Goal: Task Accomplishment & Management: Manage account settings

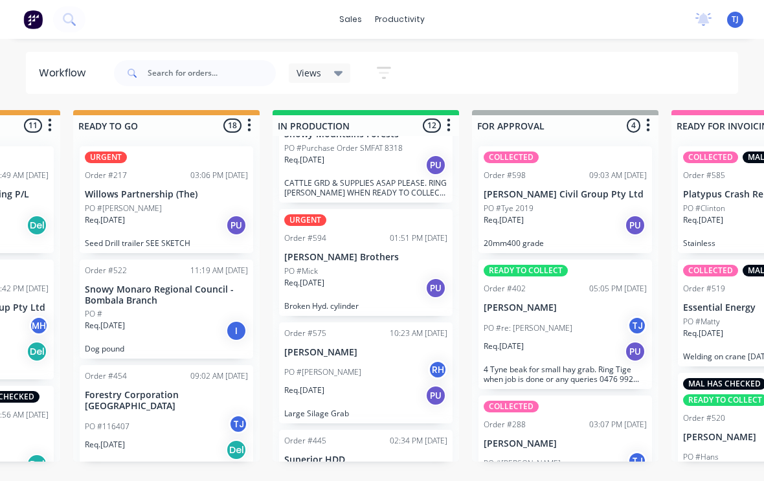
scroll to position [36, 0]
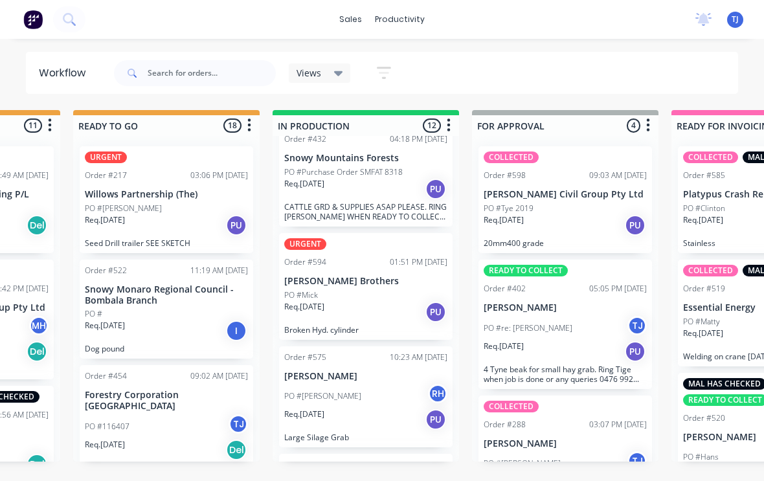
click at [385, 297] on div "PO #Mick" at bounding box center [365, 296] width 163 height 12
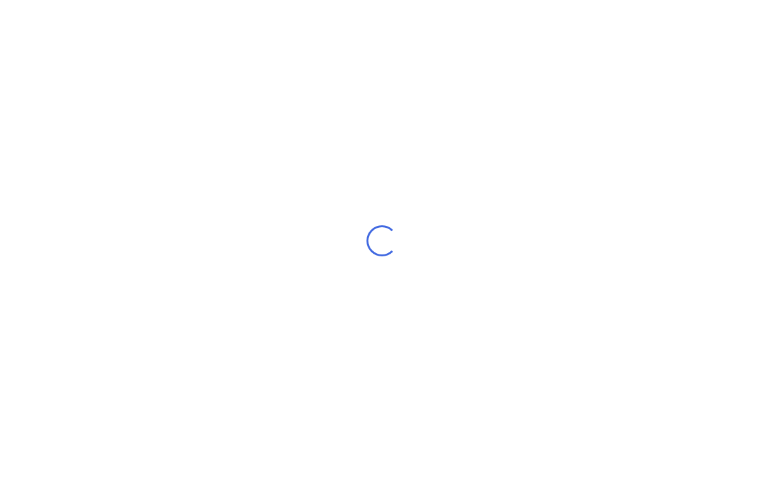
scroll to position [2, 0]
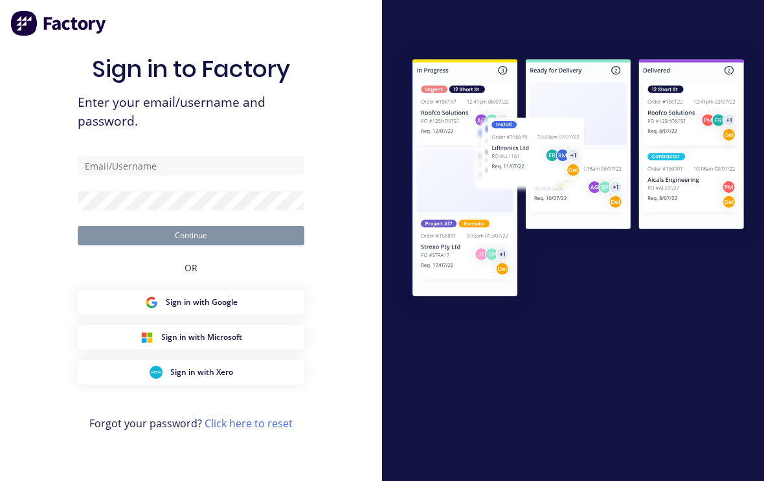
click at [191, 160] on div "Sign in to Factory Enter your email/username and password. Continue OR Sign in …" at bounding box center [191, 253] width 227 height 435
click at [211, 176] on input "text" at bounding box center [191, 165] width 227 height 19
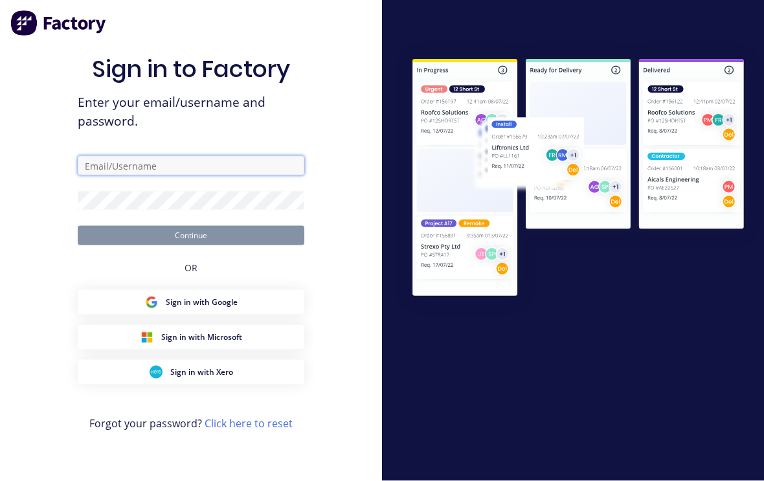
type input "[EMAIL_ADDRESS][DOMAIN_NAME]"
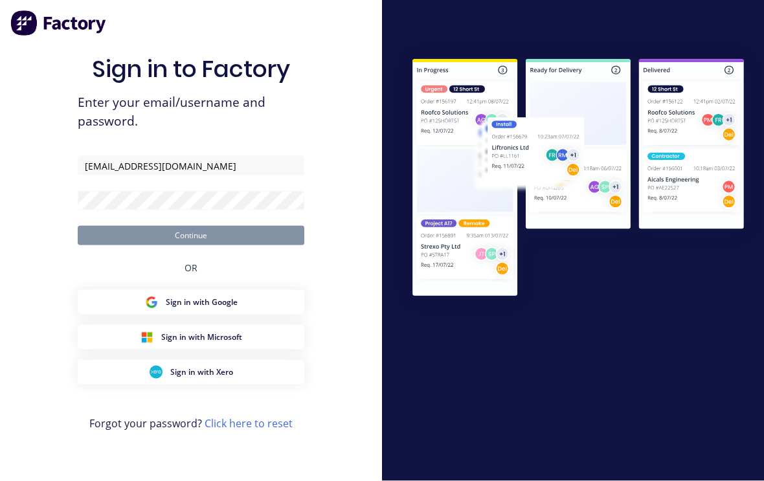
click at [191, 244] on button "Continue" at bounding box center [191, 235] width 227 height 19
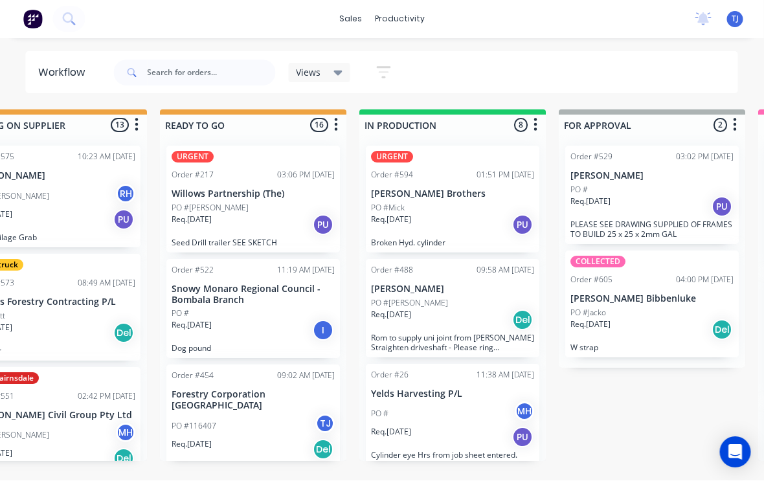
scroll to position [0, 467]
click at [474, 211] on div "PO #Mick" at bounding box center [452, 209] width 163 height 12
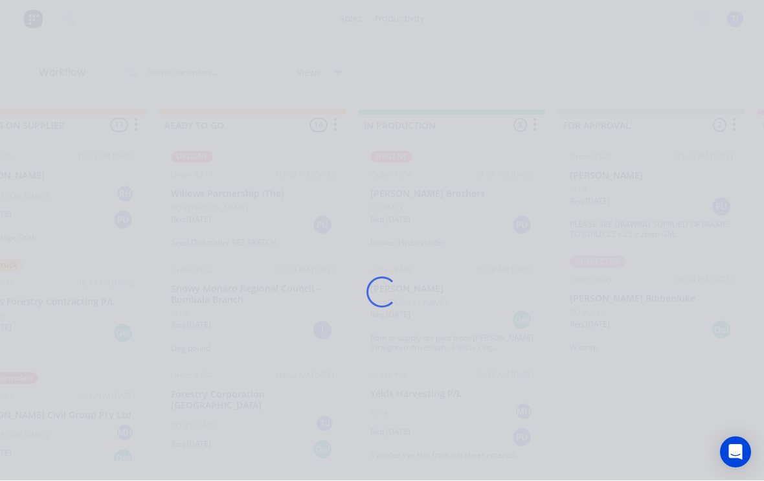
scroll to position [1, 467]
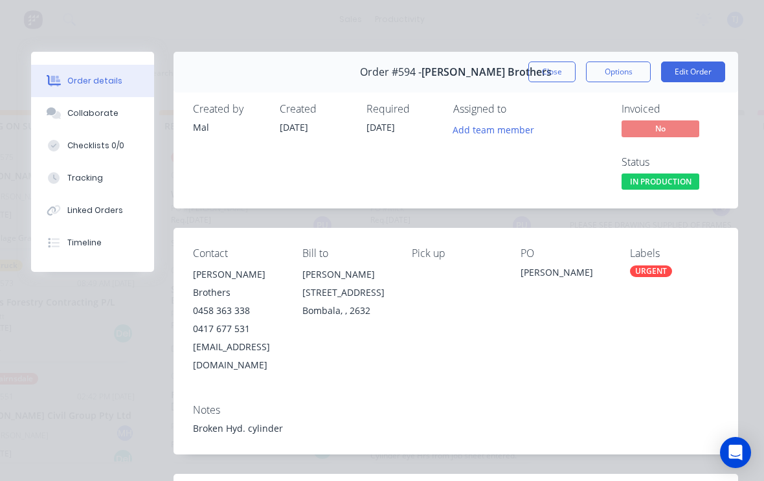
click at [698, 70] on button "Edit Order" at bounding box center [693, 72] width 64 height 21
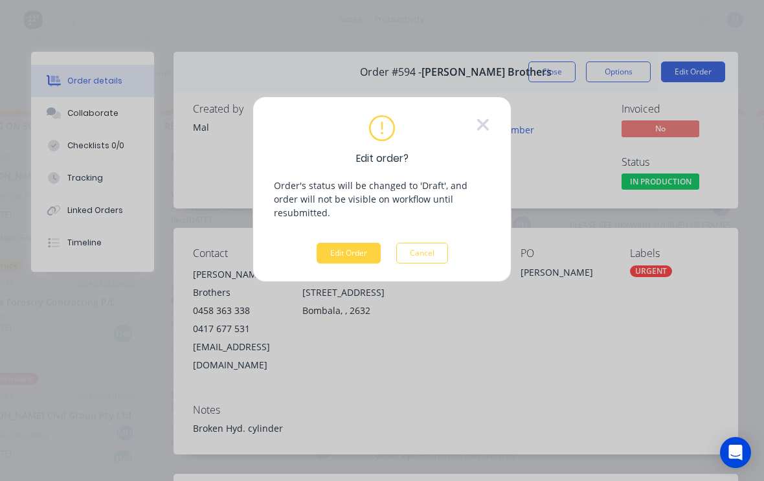
click at [362, 243] on button "Edit Order" at bounding box center [349, 253] width 64 height 21
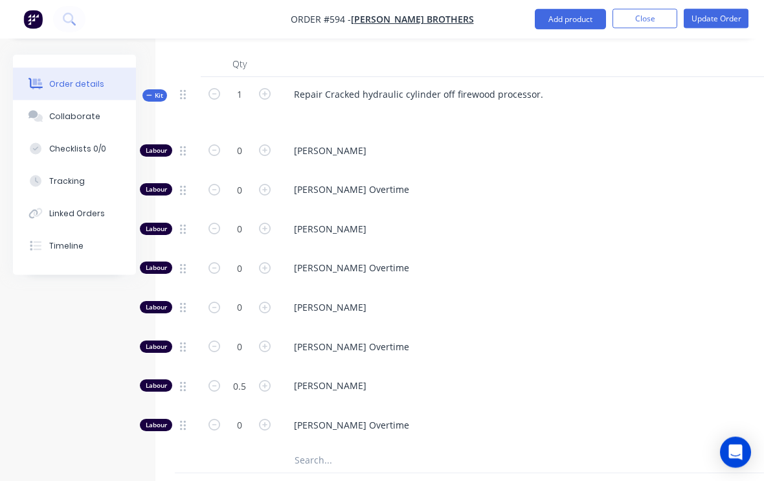
scroll to position [557, 0]
click at [244, 338] on input "0" at bounding box center [240, 347] width 34 height 19
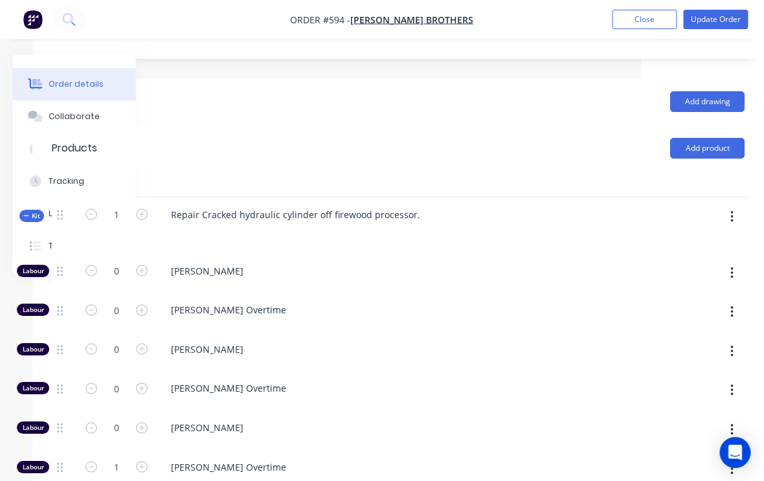
scroll to position [434, 122]
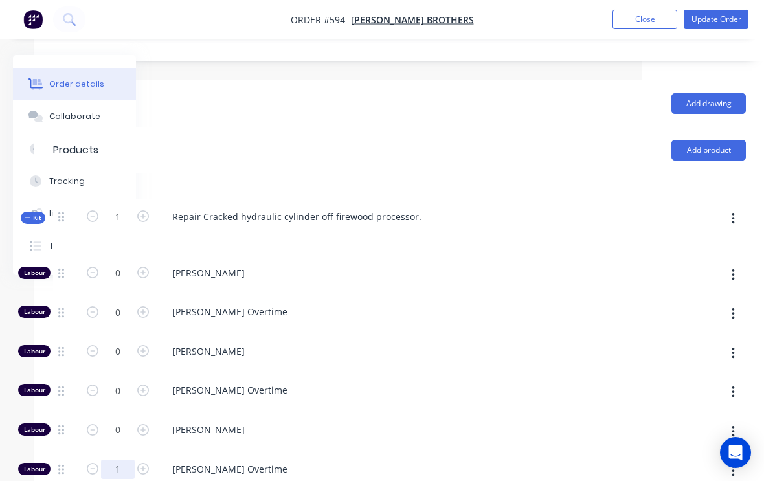
type input "1"
click at [739, 207] on button "button" at bounding box center [733, 218] width 30 height 23
click at [701, 244] on div "Add product to kit" at bounding box center [687, 253] width 100 height 19
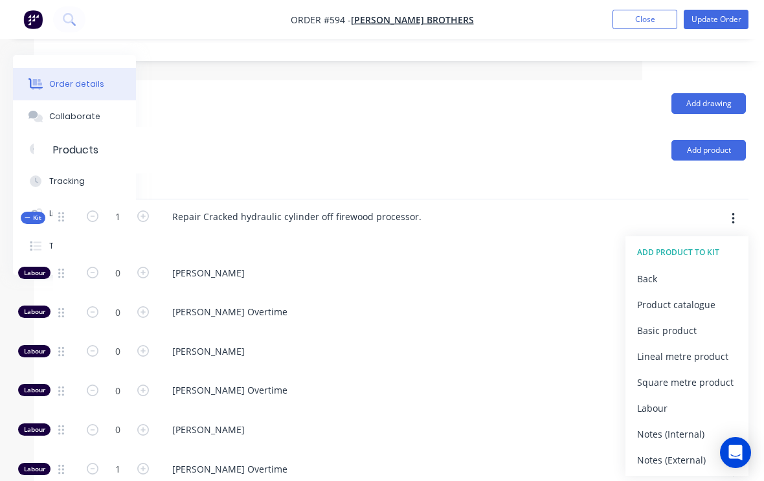
click at [687, 292] on button "Product catalogue" at bounding box center [687, 305] width 123 height 26
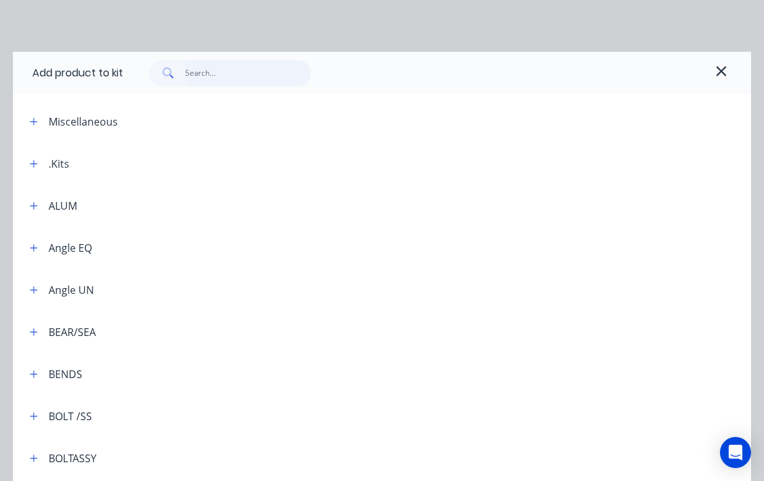
click at [232, 63] on input "text" at bounding box center [248, 73] width 126 height 26
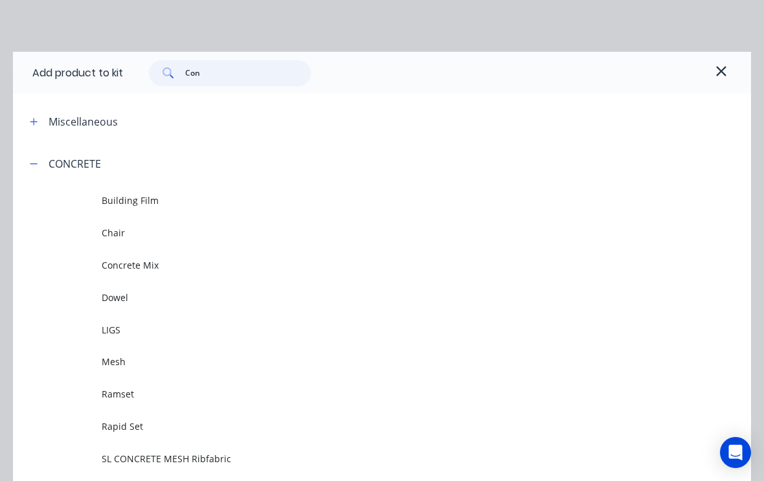
type input "Cons"
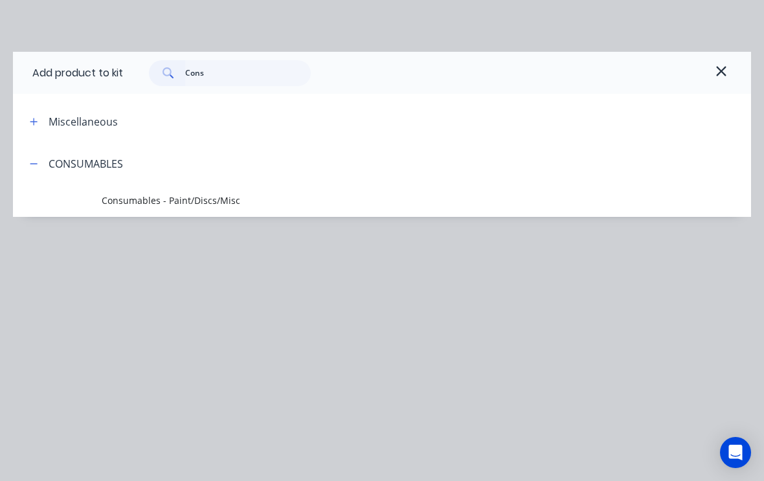
click at [190, 193] on td "Consumables - Paint/Discs/Misc" at bounding box center [427, 201] width 650 height 32
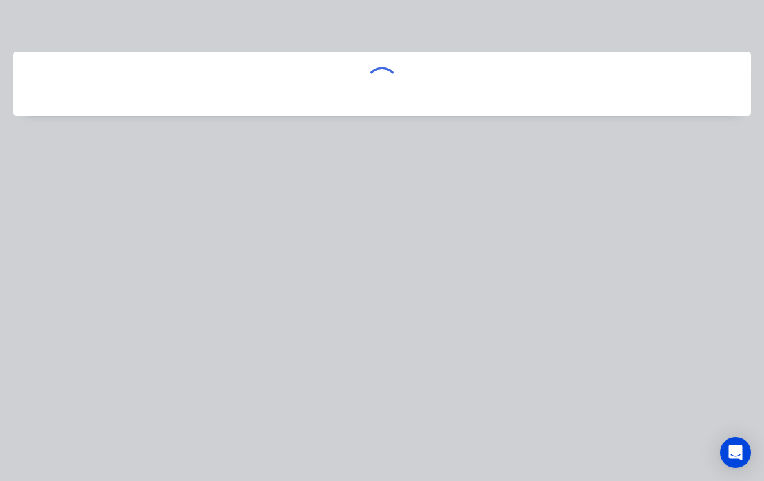
scroll to position [434, 122]
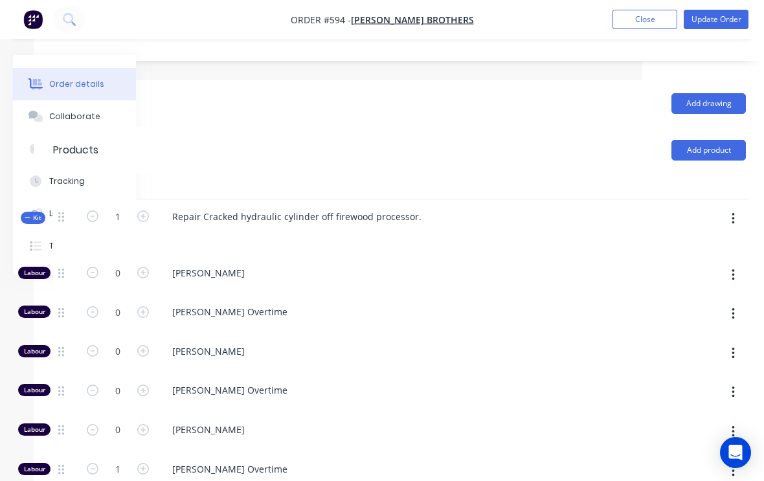
click at [728, 15] on button "Update Order" at bounding box center [716, 19] width 65 height 19
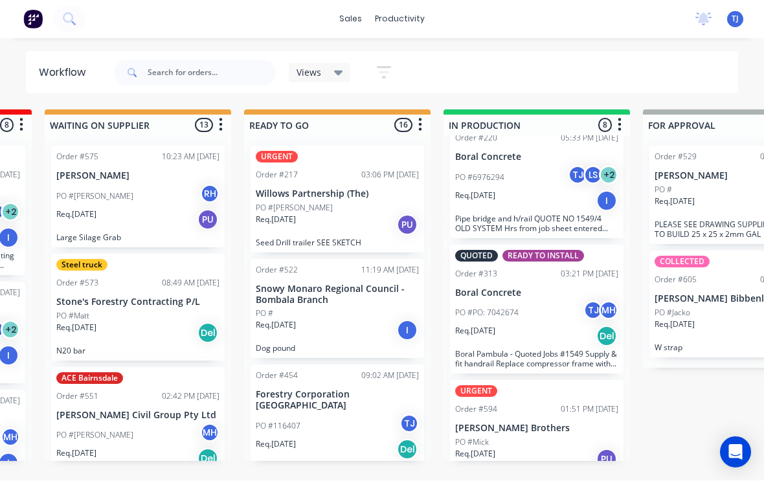
scroll to position [647, 0]
click at [549, 437] on div "PO #Mick" at bounding box center [536, 443] width 163 height 12
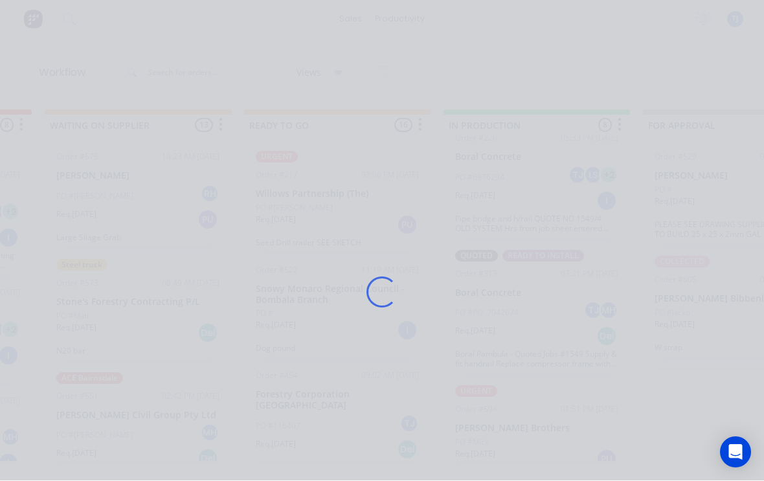
scroll to position [1, 382]
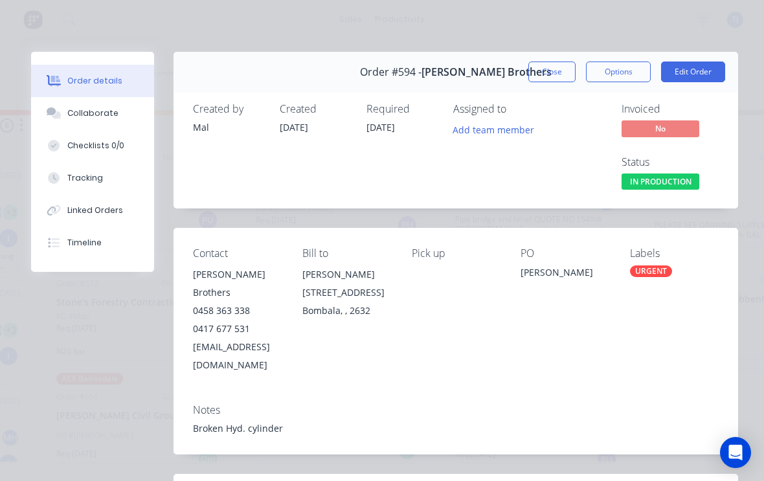
click at [670, 270] on div "URGENT" at bounding box center [651, 272] width 42 height 12
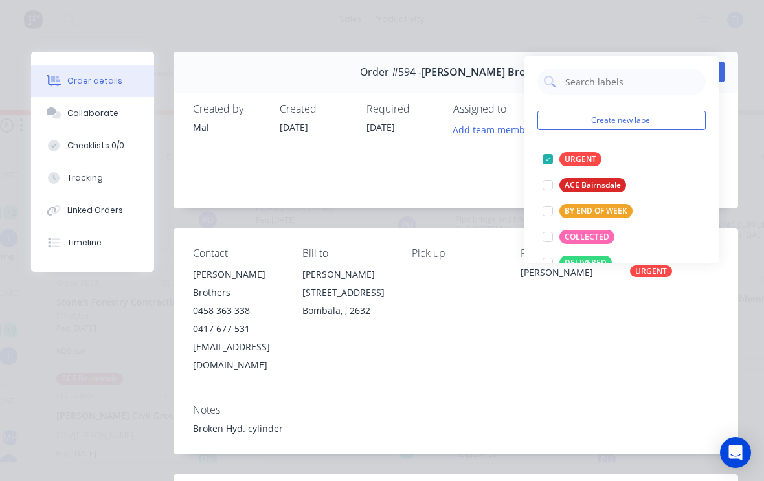
click at [549, 156] on div at bounding box center [548, 159] width 26 height 26
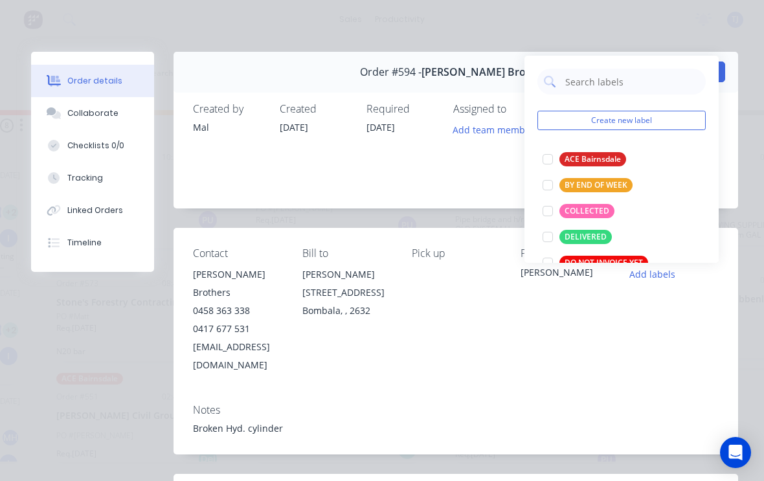
click at [551, 207] on div at bounding box center [548, 211] width 26 height 26
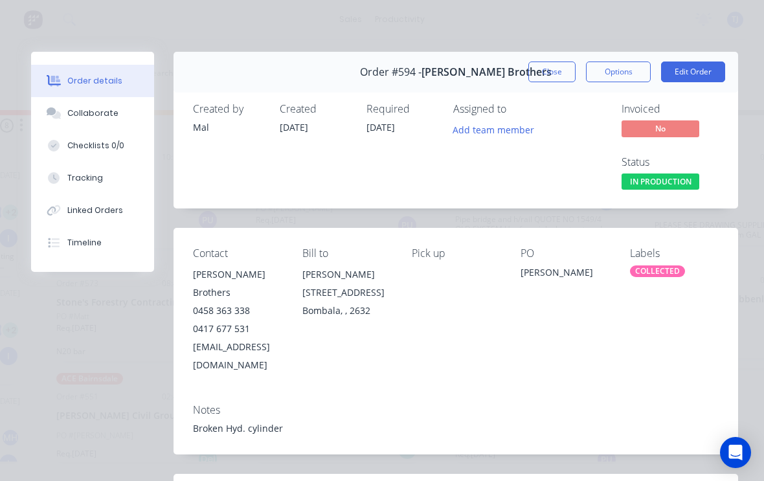
click at [645, 354] on div "Contact [PERSON_NAME] Brothers 0458 363 338 0417 677 531 [PERSON_NAME][EMAIL_AD…" at bounding box center [456, 310] width 565 height 165
click at [549, 68] on button "Close" at bounding box center [552, 72] width 47 height 21
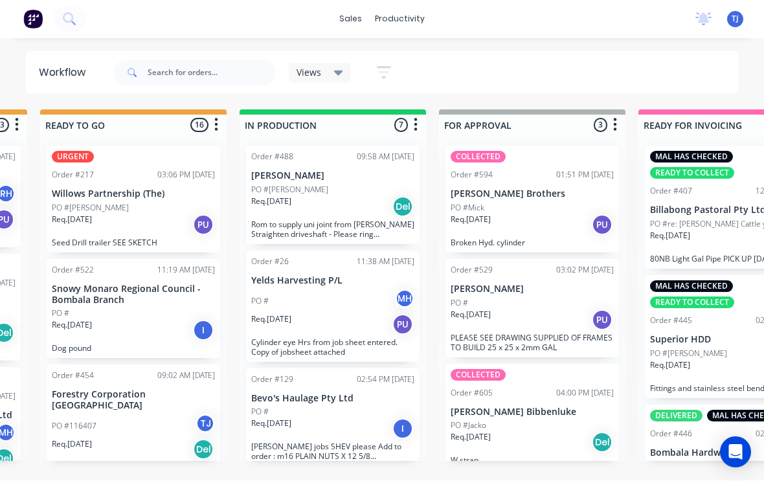
scroll to position [0, 0]
click at [352, 190] on div "PO #[PERSON_NAME]" at bounding box center [332, 191] width 163 height 12
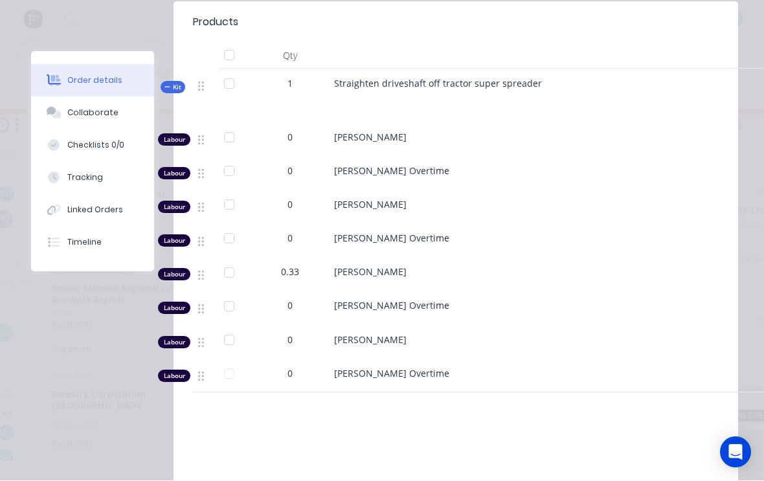
scroll to position [524, 0]
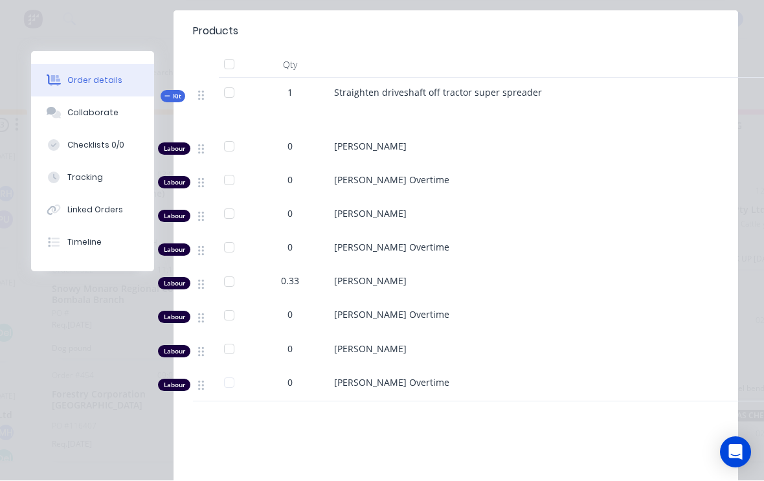
click at [295, 343] on div "0" at bounding box center [290, 350] width 67 height 14
click at [294, 343] on div "0" at bounding box center [290, 350] width 67 height 14
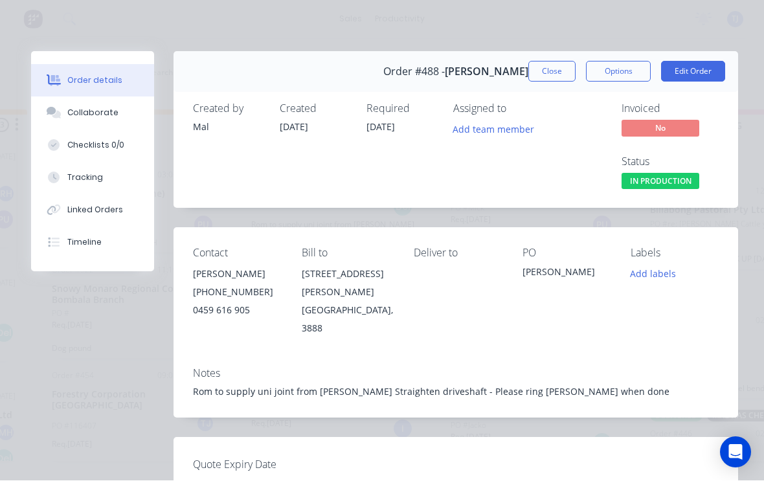
scroll to position [0, 0]
click at [707, 76] on button "Edit Order" at bounding box center [693, 72] width 64 height 21
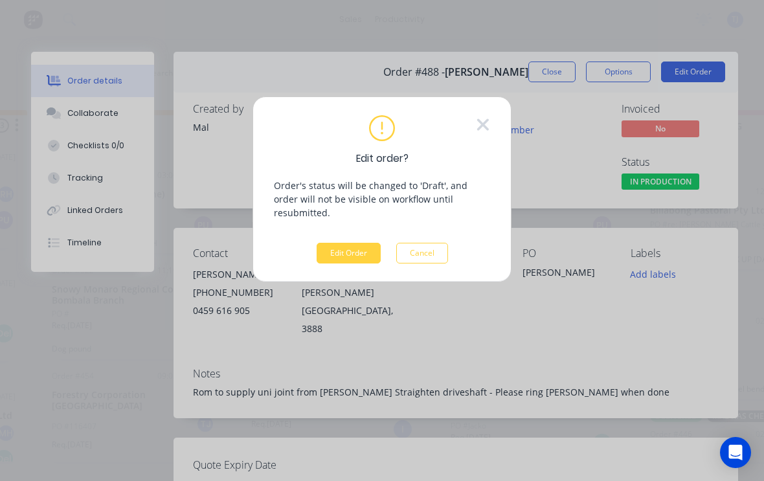
click at [346, 246] on button "Edit Order" at bounding box center [349, 253] width 64 height 21
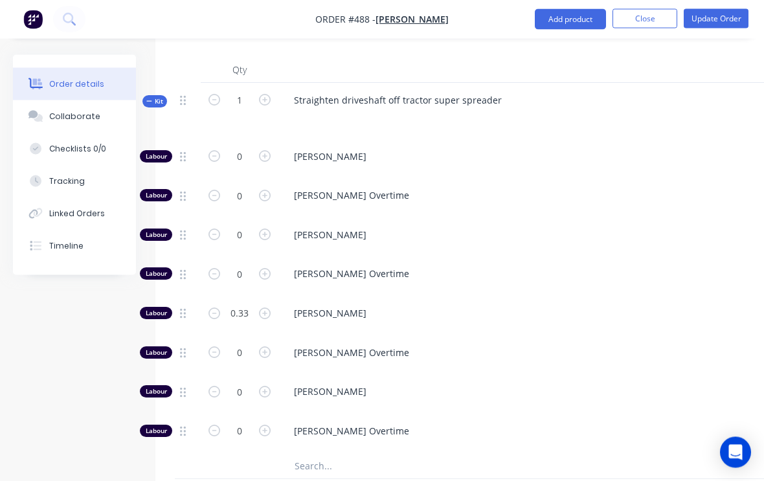
scroll to position [534, 0]
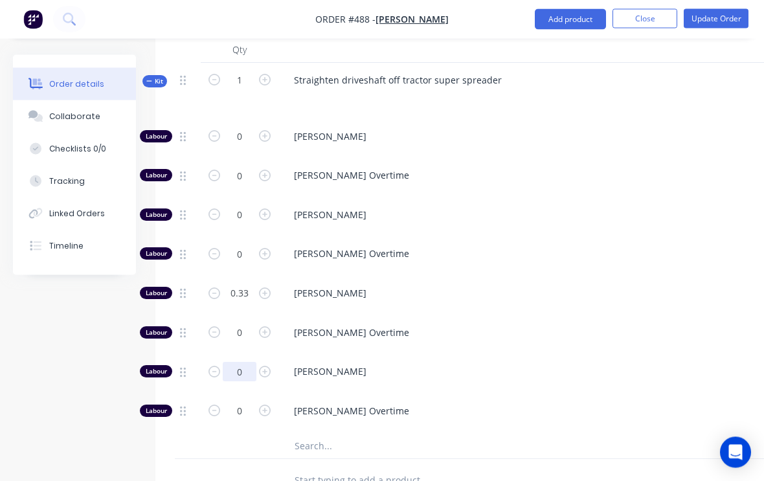
click at [241, 363] on input "0" at bounding box center [240, 372] width 34 height 19
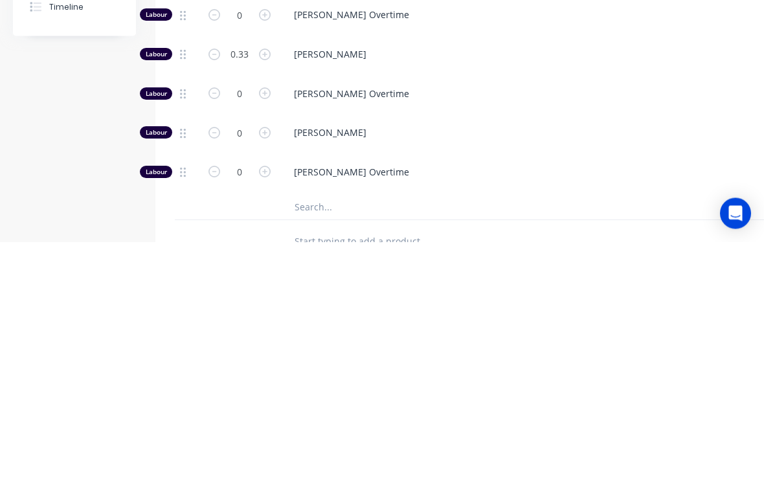
click at [463, 355] on div "[PERSON_NAME]" at bounding box center [538, 375] width 518 height 40
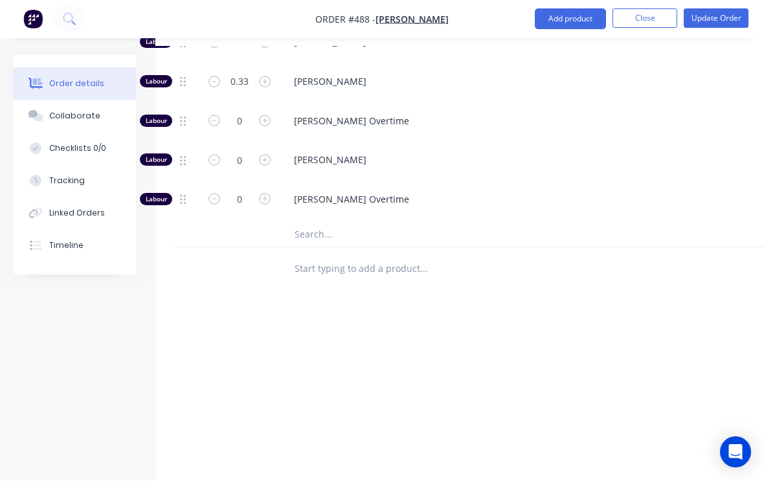
click at [268, 155] on icon "button" at bounding box center [265, 161] width 12 height 12
type input "1"
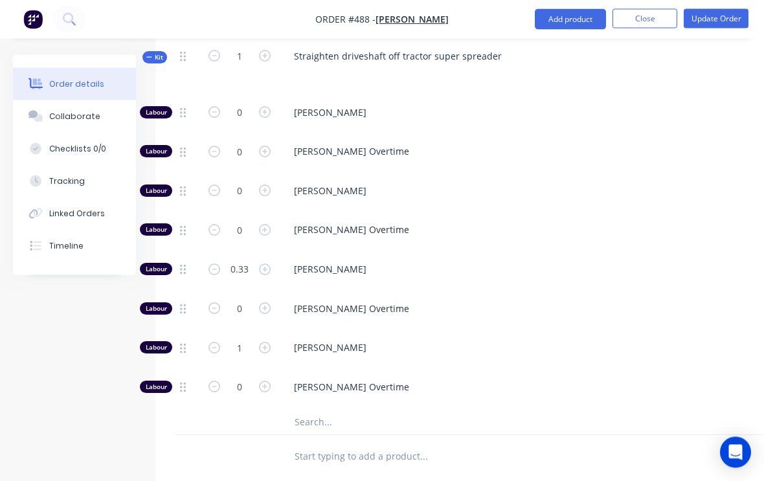
scroll to position [548, 0]
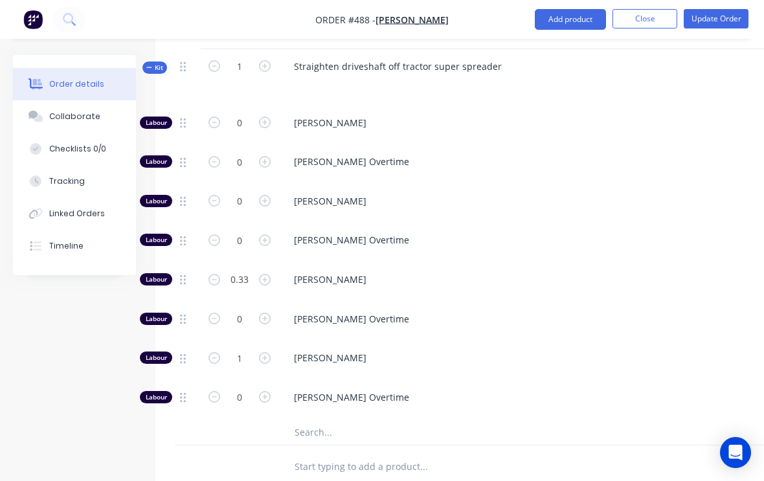
click at [271, 271] on button "button" at bounding box center [265, 278] width 17 height 14
click at [267, 274] on icon "button" at bounding box center [265, 280] width 12 height 12
type input "3.33"
click at [722, 15] on button "Update Order" at bounding box center [716, 18] width 65 height 19
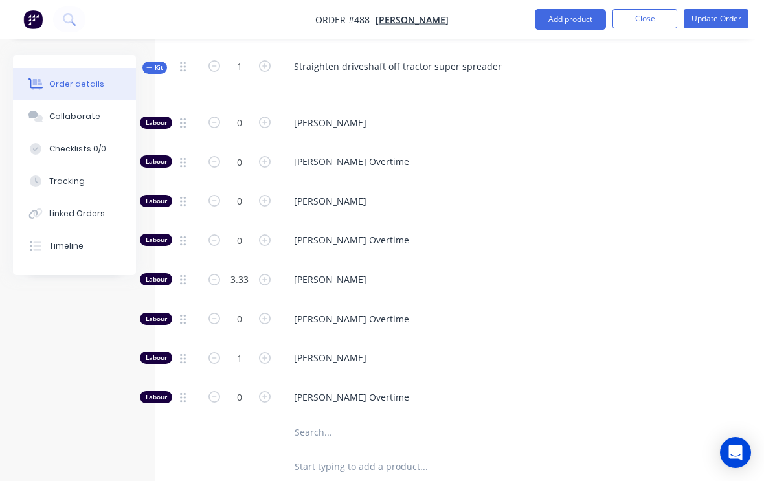
scroll to position [0, 0]
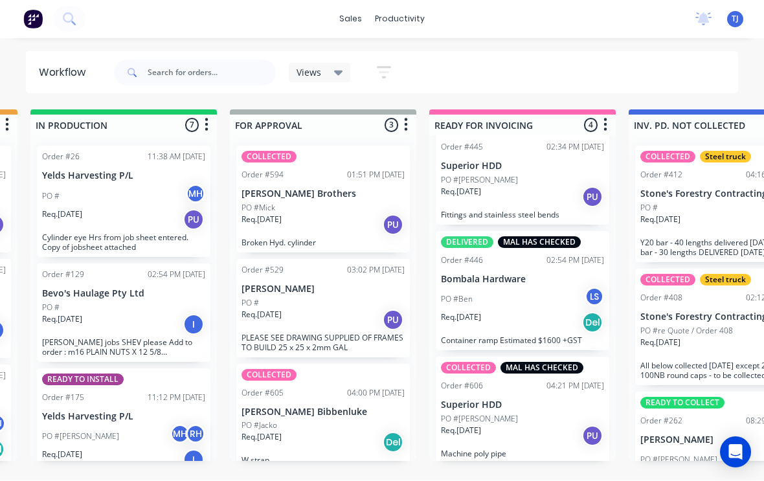
scroll to position [173, 0]
